Goal: Transaction & Acquisition: Purchase product/service

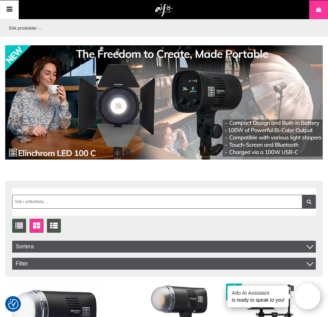
click at [72, 27] on input "text" at bounding box center [162, 27] width 314 height 17
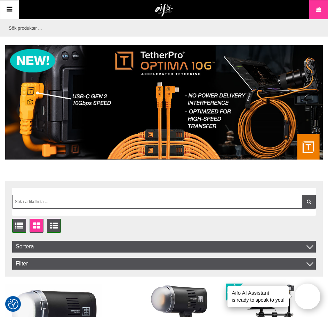
click at [42, 25] on input "text" at bounding box center [162, 27] width 314 height 17
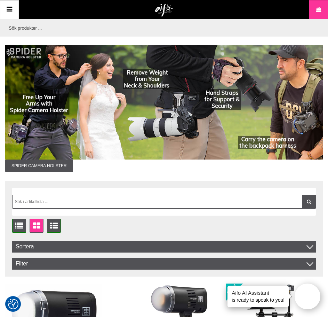
click at [11, 12] on icon at bounding box center [9, 10] width 8 height 10
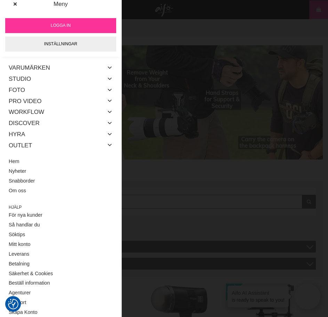
scroll to position [10, 0]
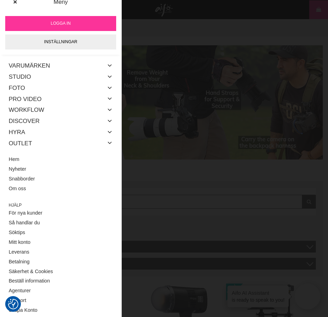
click at [69, 15] on div "Logga in Inställningar" at bounding box center [61, 33] width 122 height 44
click at [67, 19] on link "Logga in" at bounding box center [60, 23] width 111 height 15
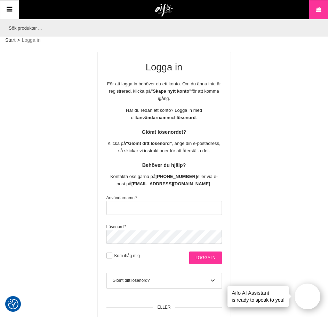
type input "[EMAIL_ADDRESS][DOMAIN_NAME]"
click at [211, 258] on input "Logga in" at bounding box center [205, 257] width 32 height 13
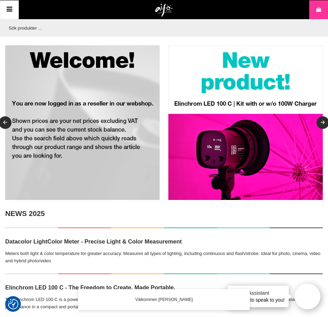
click at [34, 26] on input "text" at bounding box center [162, 27] width 314 height 17
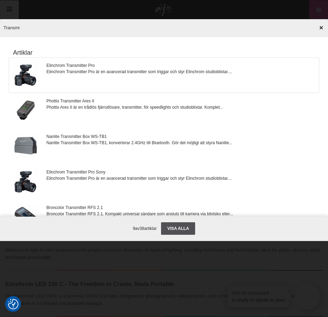
type input "Transmi"
click at [74, 66] on span "Elinchrom Transmitter Pro" at bounding box center [140, 65] width 186 height 6
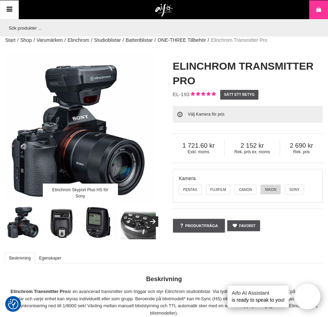
click at [271, 188] on label "Nikon" at bounding box center [271, 190] width 20 height 10
click at [264, 188] on input "Nikon" at bounding box center [261, 184] width 5 height 5
radio input "true"
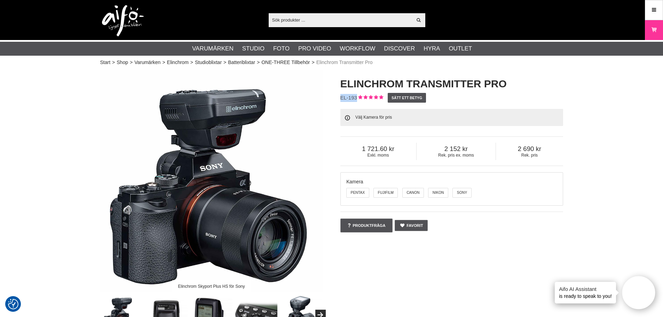
drag, startPoint x: 341, startPoint y: 96, endPoint x: 356, endPoint y: 100, distance: 16.1
click at [356, 100] on span "EL-193" at bounding box center [349, 98] width 17 height 6
copy span "EL-193"
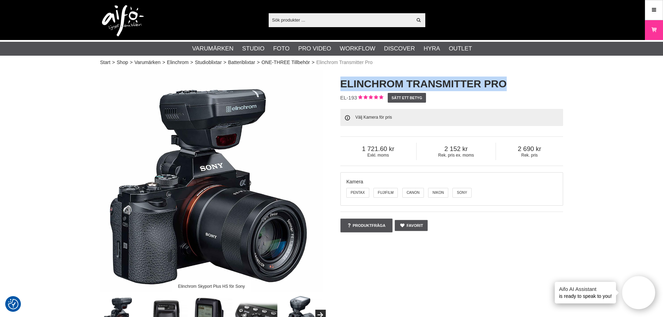
drag, startPoint x: 340, startPoint y: 82, endPoint x: 513, endPoint y: 81, distance: 173.1
click at [513, 81] on h1 "Elinchrom Transmitter Pro" at bounding box center [452, 84] width 223 height 15
copy h1 "Elinchrom Transmitter Pro"
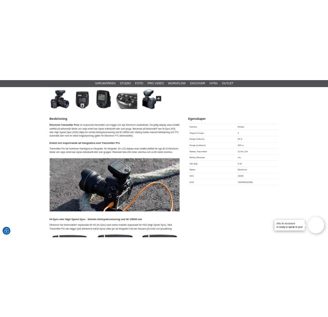
scroll to position [279, 0]
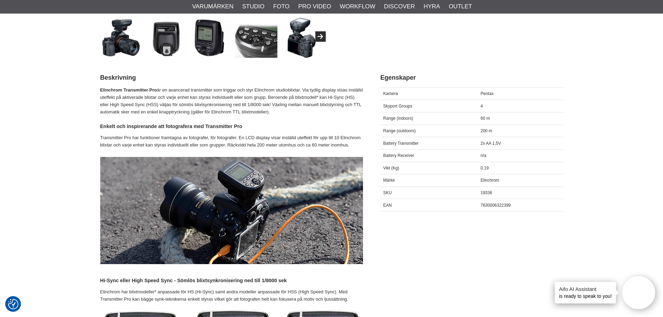
click at [489, 207] on span "7630006322399" at bounding box center [496, 205] width 30 height 5
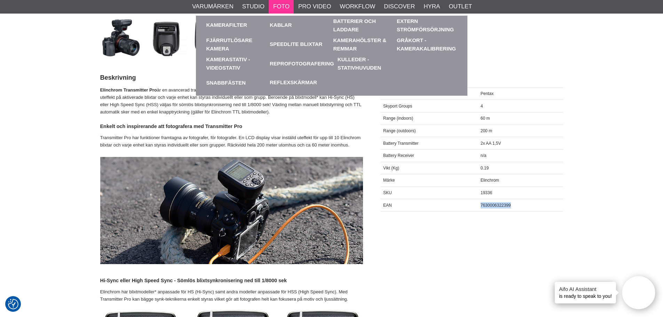
copy span "7630006322399"
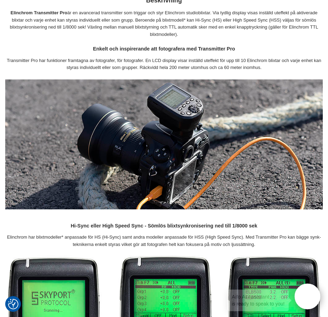
scroll to position [279, 0]
